Goal: Task Accomplishment & Management: Use online tool/utility

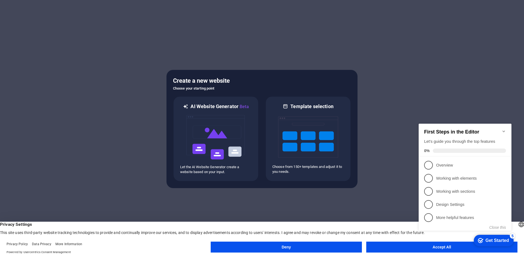
click at [460, 249] on button "Accept All" at bounding box center [441, 246] width 151 height 11
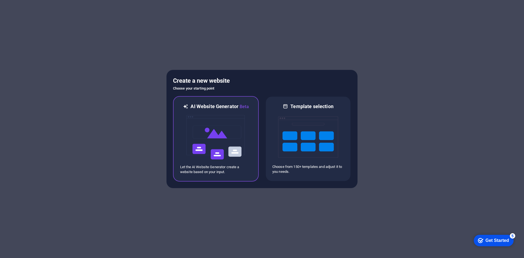
click at [209, 143] on img at bounding box center [216, 137] width 60 height 55
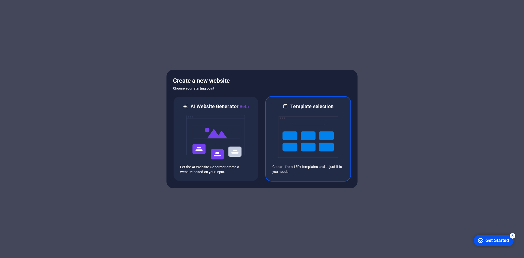
click at [271, 134] on div "Template selection Choose from 150+ templates and adjust it to you needs." at bounding box center [308, 138] width 86 height 85
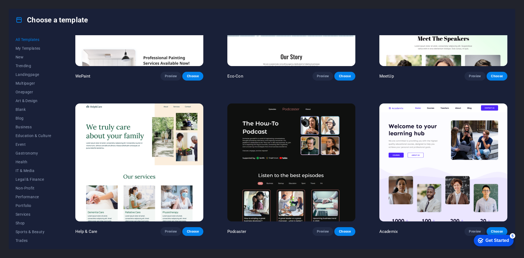
drag, startPoint x: 270, startPoint y: 144, endPoint x: 121, endPoint y: 206, distance: 161.7
click at [121, 206] on div "Help & Care Preview Choose" at bounding box center [139, 168] width 130 height 133
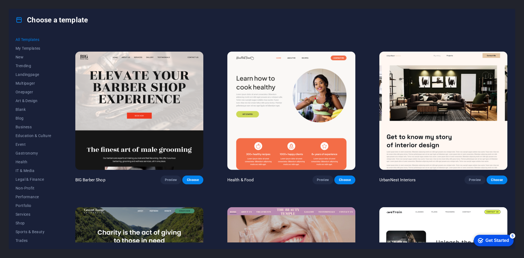
scroll to position [954, 0]
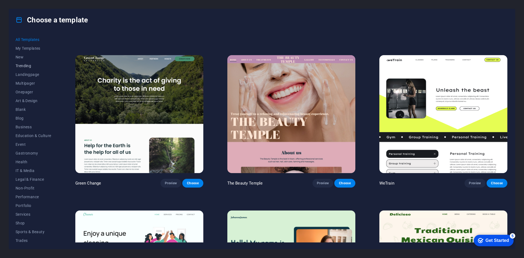
click at [32, 67] on span "Trending" at bounding box center [34, 66] width 36 height 4
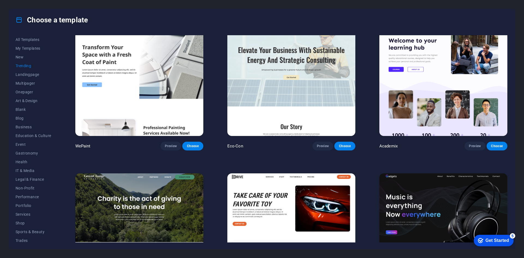
scroll to position [277, 0]
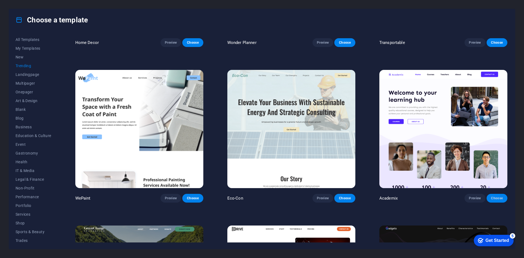
click at [498, 196] on span "Choose" at bounding box center [497, 198] width 12 height 4
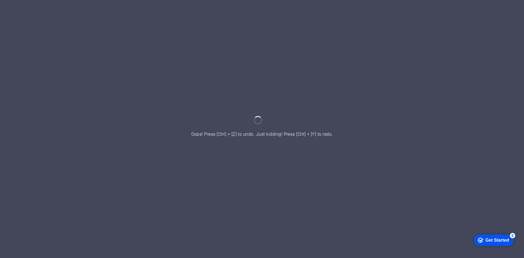
click at [282, 166] on div at bounding box center [262, 129] width 524 height 258
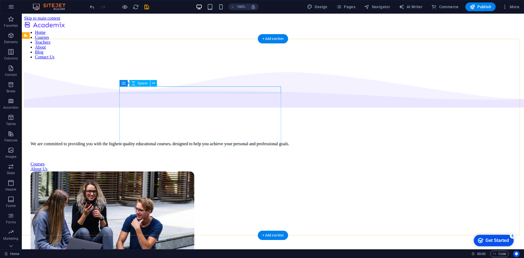
click at [187, 130] on div at bounding box center [273, 133] width 484 height 7
select select "px"
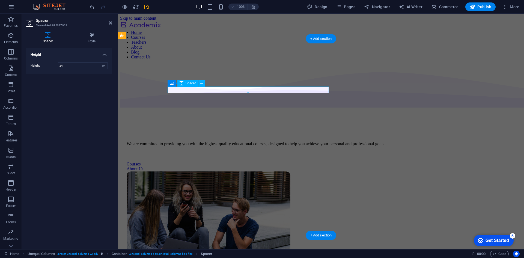
click at [187, 130] on div at bounding box center [321, 133] width 388 height 7
click at [205, 130] on div at bounding box center [321, 133] width 388 height 7
click at [95, 31] on div "Spacer Style Height Height 24 px rem vh vw Unequal Columns Element Layout How t…" at bounding box center [69, 138] width 95 height 221
click at [92, 35] on icon at bounding box center [92, 34] width 40 height 5
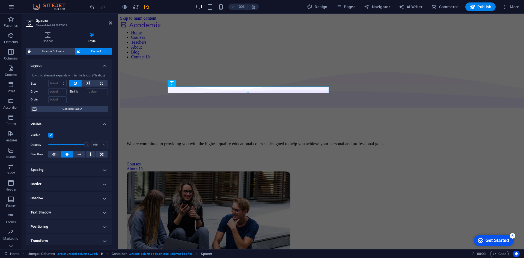
click at [113, 24] on aside "Spacer Element #ed-895027939 Spacer Style Height Height 24 px rem vh vw Unequal…" at bounding box center [70, 131] width 96 height 235
click at [108, 23] on header "Spacer Element #ed-895027939" at bounding box center [69, 21] width 86 height 14
click at [110, 23] on icon at bounding box center [110, 23] width 3 height 4
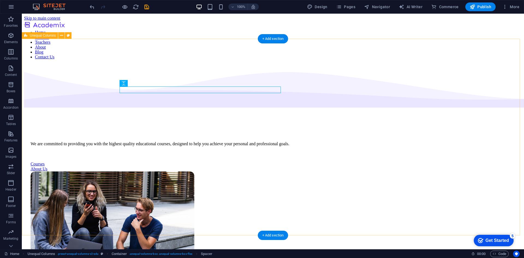
click at [163, 130] on div at bounding box center [273, 133] width 484 height 7
click at [162, 130] on div at bounding box center [273, 133] width 484 height 7
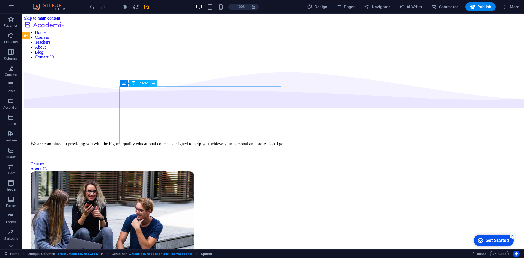
click at [152, 85] on icon at bounding box center [153, 83] width 3 height 6
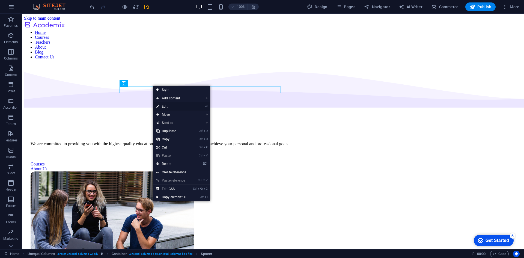
click at [174, 105] on link "⏎ Edit" at bounding box center [171, 106] width 37 height 8
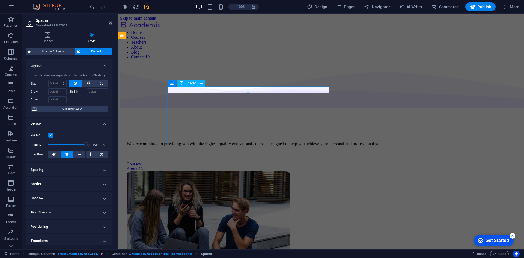
click at [180, 130] on div at bounding box center [321, 133] width 388 height 7
drag, startPoint x: 205, startPoint y: 92, endPoint x: 214, endPoint y: 91, distance: 8.6
click at [214, 91] on div at bounding box center [247, 89] width 161 height 7
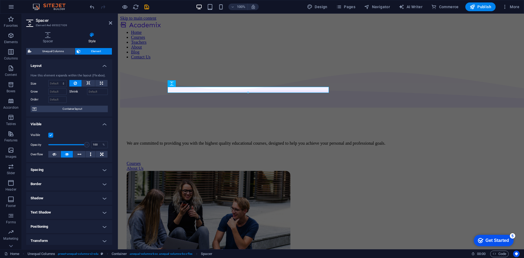
click at [248, 92] on div at bounding box center [248, 93] width 161 height 2
click at [178, 130] on div at bounding box center [321, 133] width 388 height 6
click at [184, 130] on div at bounding box center [321, 133] width 388 height 6
click at [204, 86] on button at bounding box center [201, 83] width 7 height 7
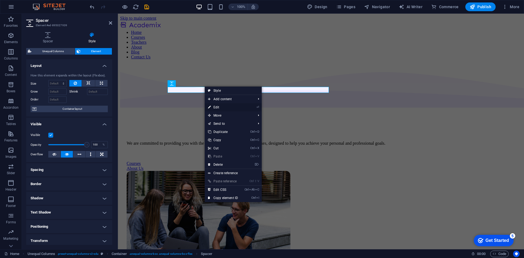
click at [222, 105] on link "⏎ Edit" at bounding box center [223, 107] width 37 height 8
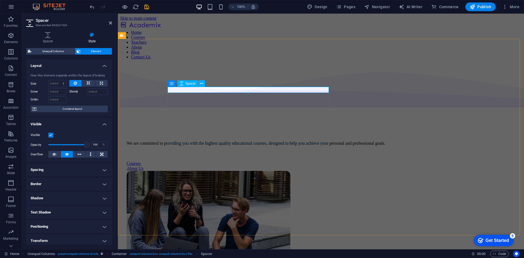
click at [237, 130] on div at bounding box center [321, 133] width 388 height 6
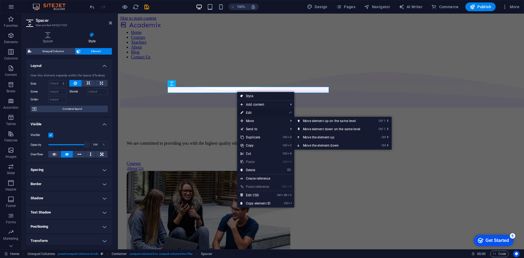
click at [252, 112] on link "⏎ Edit" at bounding box center [255, 113] width 37 height 8
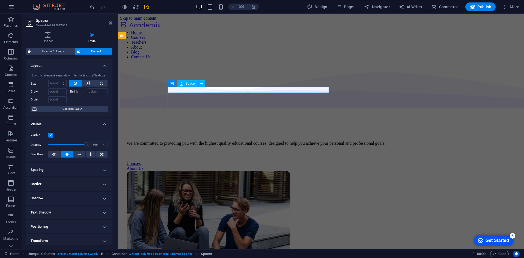
click at [173, 130] on div at bounding box center [321, 133] width 388 height 6
click at [245, 141] on div "We are committed to providing you with the highest quality educational courses,…" at bounding box center [321, 143] width 388 height 5
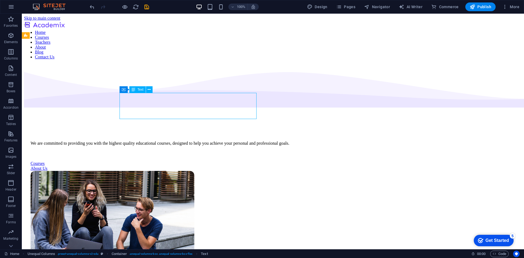
click at [245, 141] on div "We are committed to providing you with the highest quality educational courses,…" at bounding box center [273, 143] width 484 height 5
click at [225, 141] on div "We are committed to providing you with the highest quality educational courses,…" at bounding box center [273, 143] width 484 height 5
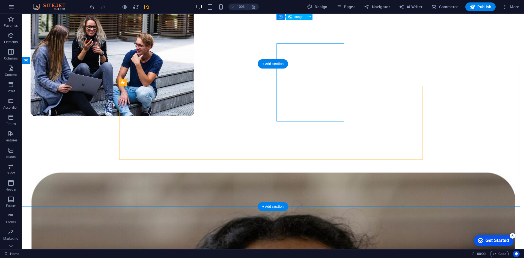
scroll to position [164, 0]
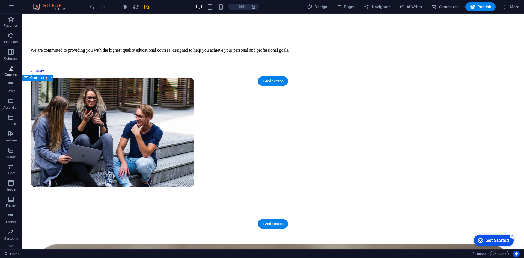
scroll to position [82, 0]
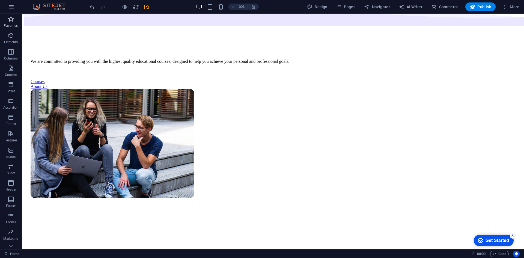
click at [8, 23] on p "Favorites" at bounding box center [11, 25] width 14 height 4
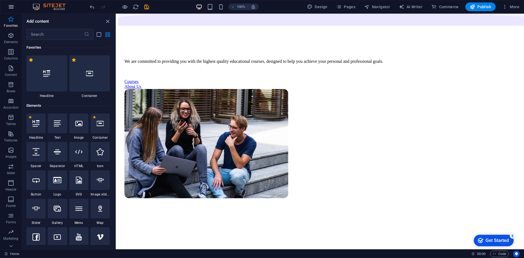
click at [14, 10] on button "button" at bounding box center [11, 6] width 13 height 13
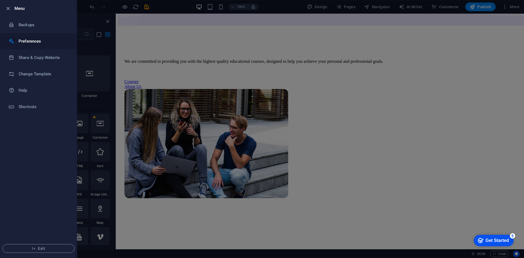
click at [39, 41] on h6 "Preferences" at bounding box center [44, 41] width 50 height 7
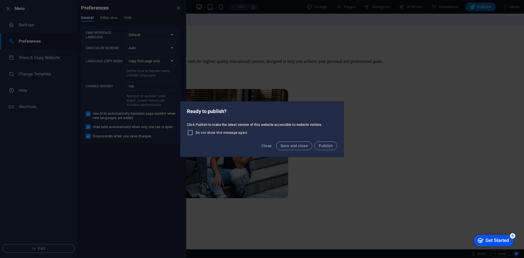
click at [43, 249] on div "Ready to publish? Click Publish to make the latest version of this website acce…" at bounding box center [262, 129] width 524 height 258
click at [327, 145] on span "Publish" at bounding box center [325, 145] width 14 height 4
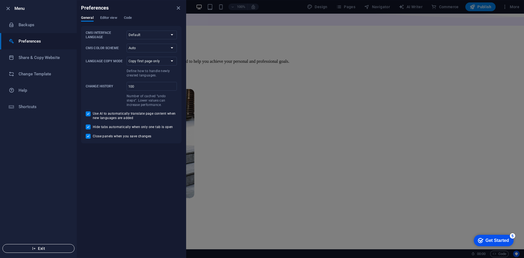
click at [40, 249] on span "Exit" at bounding box center [38, 248] width 63 height 4
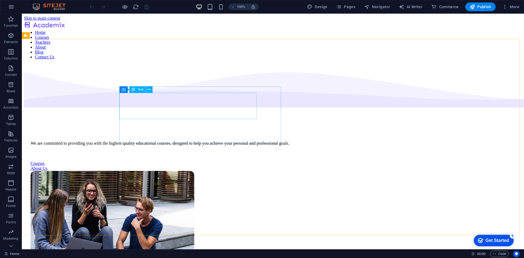
click at [138, 88] on span "Text" at bounding box center [140, 89] width 6 height 3
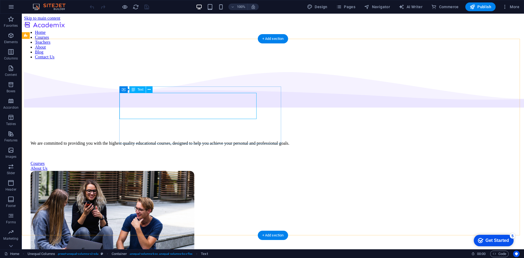
click at [135, 141] on div "We are committed to providing you with the highest quality educational courses,…" at bounding box center [273, 143] width 484 height 5
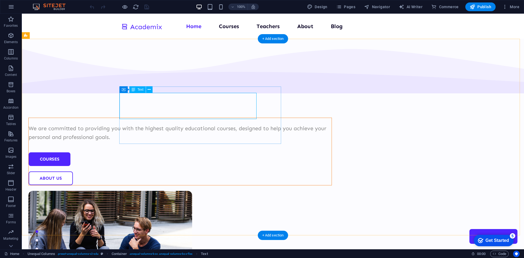
click at [136, 124] on div "We are committed to providing you with the highest quality educational courses,…" at bounding box center [180, 132] width 303 height 17
drag, startPoint x: 143, startPoint y: 105, endPoint x: 133, endPoint y: 100, distance: 11.3
click at [133, 124] on div "We are committed to providing you with the highest quality educational courses,…" at bounding box center [180, 132] width 303 height 17
click at [172, 124] on div "We are committed to providing you with the highest quality educational courses,…" at bounding box center [180, 132] width 303 height 17
drag, startPoint x: 173, startPoint y: 113, endPoint x: 176, endPoint y: 113, distance: 3.5
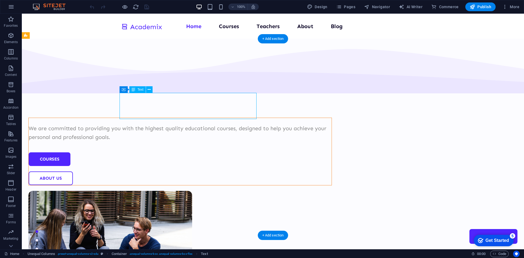
click at [173, 124] on div "We are committed to providing you with the highest quality educational courses,…" at bounding box center [180, 132] width 303 height 17
drag, startPoint x: 198, startPoint y: 113, endPoint x: 295, endPoint y: 75, distance: 104.4
click at [217, 124] on div "We are committed to providing you with the highest quality educational courses,…" at bounding box center [180, 132] width 303 height 17
click at [275, 41] on div "+ Add section" at bounding box center [273, 38] width 30 height 9
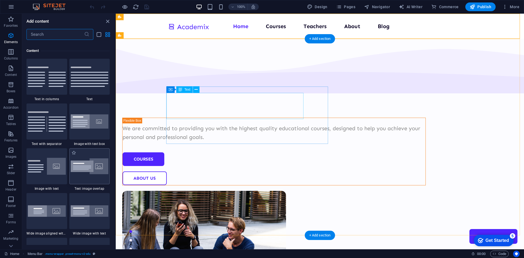
scroll to position [954, 0]
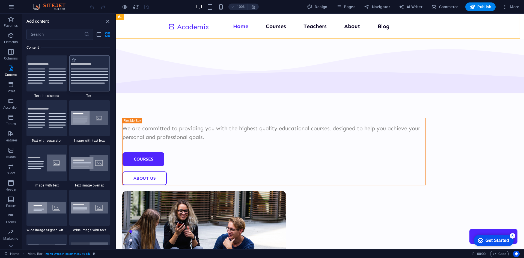
click at [100, 84] on div at bounding box center [89, 73] width 41 height 36
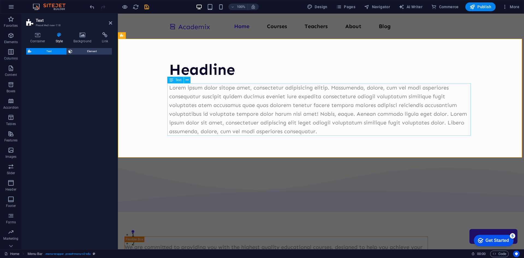
drag, startPoint x: 225, startPoint y: 98, endPoint x: 185, endPoint y: 92, distance: 40.2
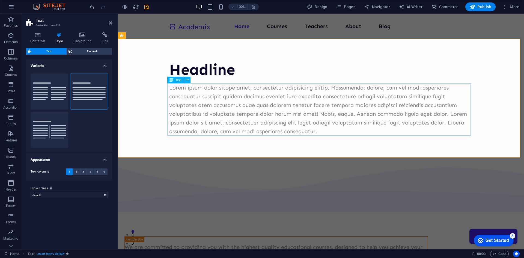
click at [228, 99] on div "Lorem ipsum dolor sitope amet, consectetur adipisicing elitip. Massumenda, dolo…" at bounding box center [320, 109] width 303 height 52
drag, startPoint x: 294, startPoint y: 175, endPoint x: 276, endPoint y: 172, distance: 18.8
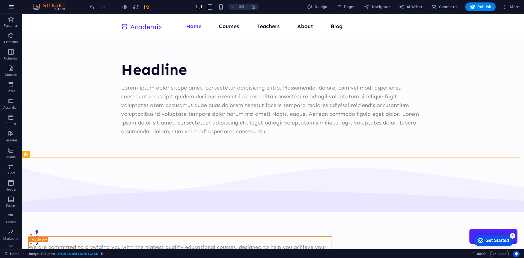
click at [13, 5] on icon "button" at bounding box center [11, 7] width 7 height 7
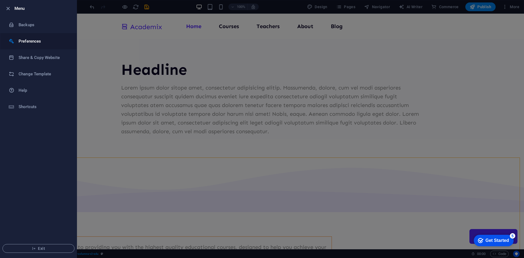
click at [29, 43] on h6 "Preferences" at bounding box center [44, 41] width 50 height 7
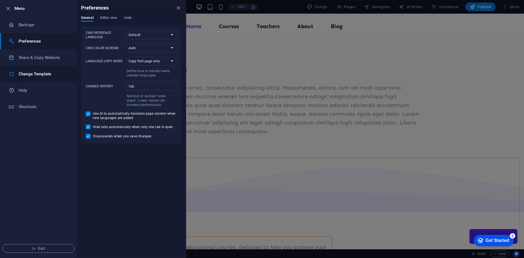
click at [44, 72] on h6 "Change Template" at bounding box center [44, 74] width 50 height 7
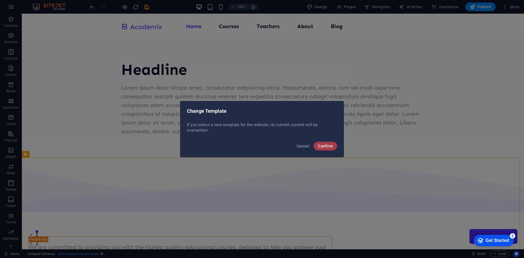
click at [317, 145] on button "Confirm" at bounding box center [324, 146] width 23 height 9
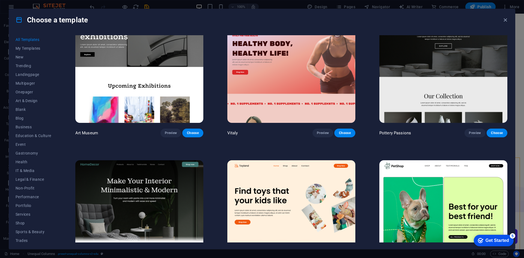
scroll to position [191, 0]
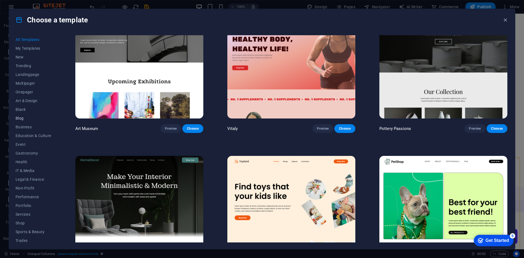
click at [25, 117] on span "Blog" at bounding box center [34, 118] width 36 height 4
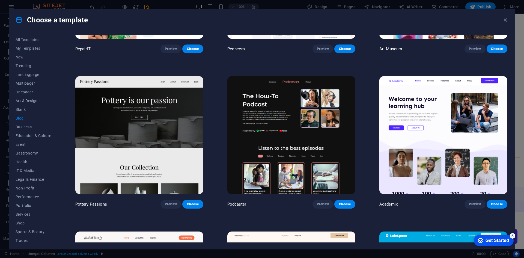
scroll to position [109, 0]
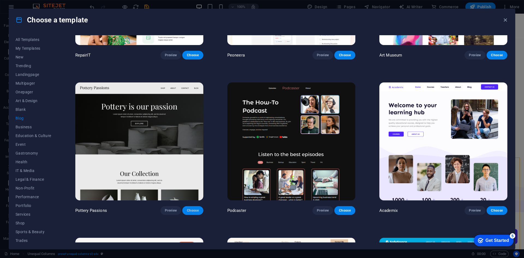
click at [189, 208] on span "Choose" at bounding box center [193, 210] width 12 height 4
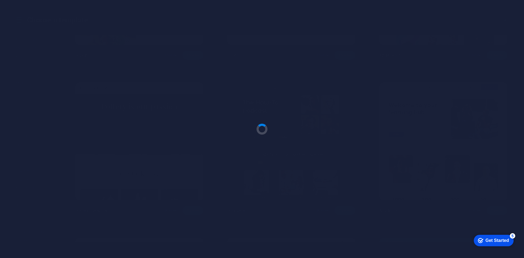
click at [492, 240] on div "Get Started" at bounding box center [496, 240] width 23 height 5
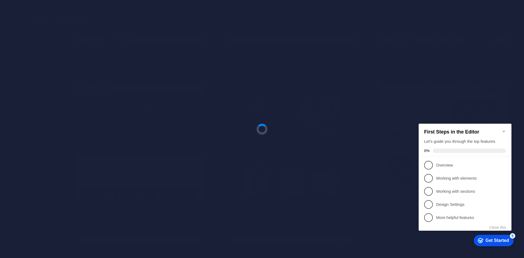
click at [492, 240] on div "Get Started" at bounding box center [496, 240] width 23 height 5
